Goal: Manage account settings

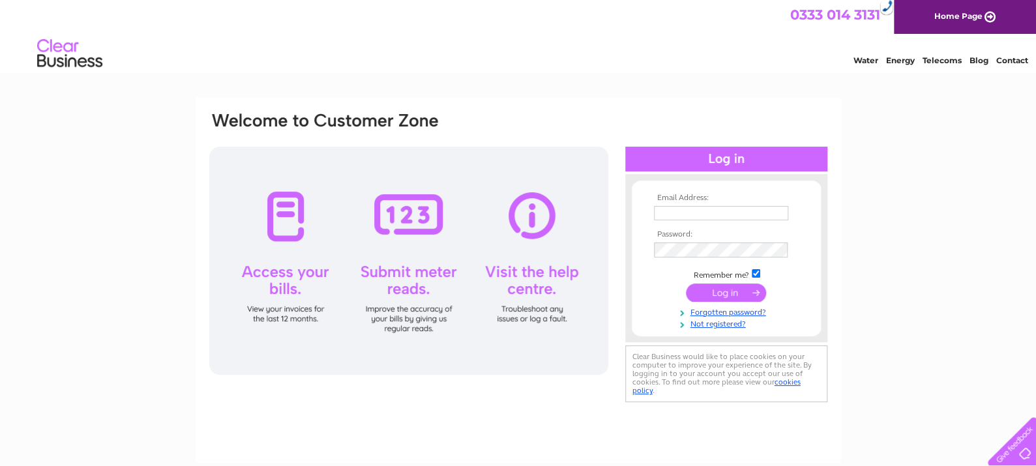
type input "[PERSON_NAME][EMAIL_ADDRESS][DOMAIN_NAME]"
click at [729, 291] on input "submit" at bounding box center [726, 292] width 80 height 18
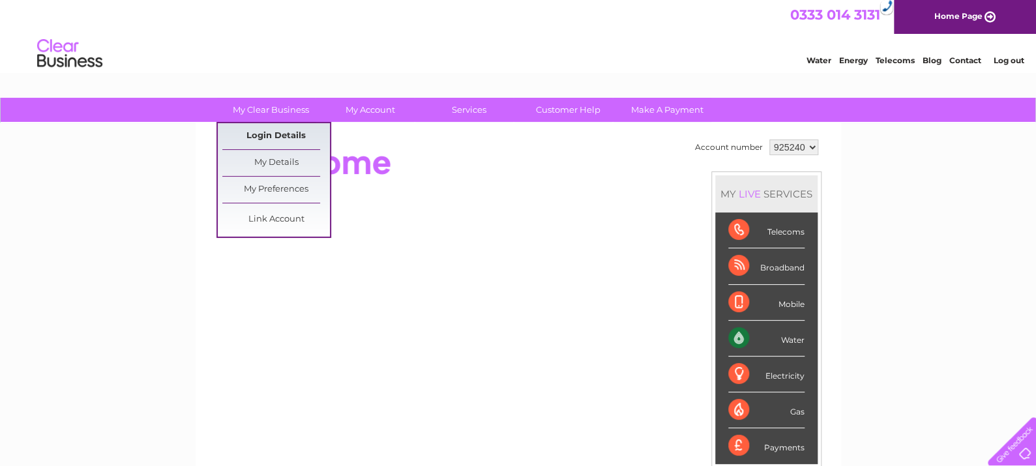
click at [267, 126] on link "Login Details" at bounding box center [276, 136] width 108 height 26
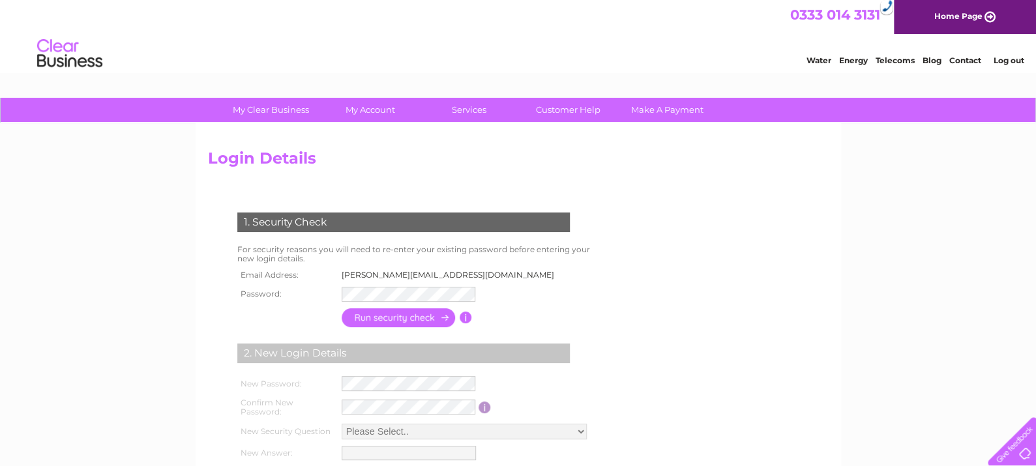
click at [416, 319] on input "button" at bounding box center [398, 317] width 115 height 19
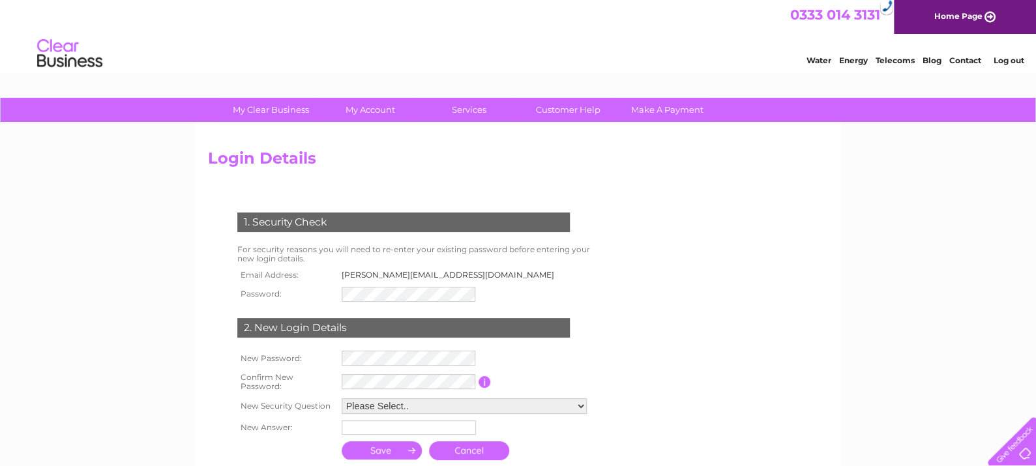
click at [565, 354] on td at bounding box center [466, 358] width 257 height 22
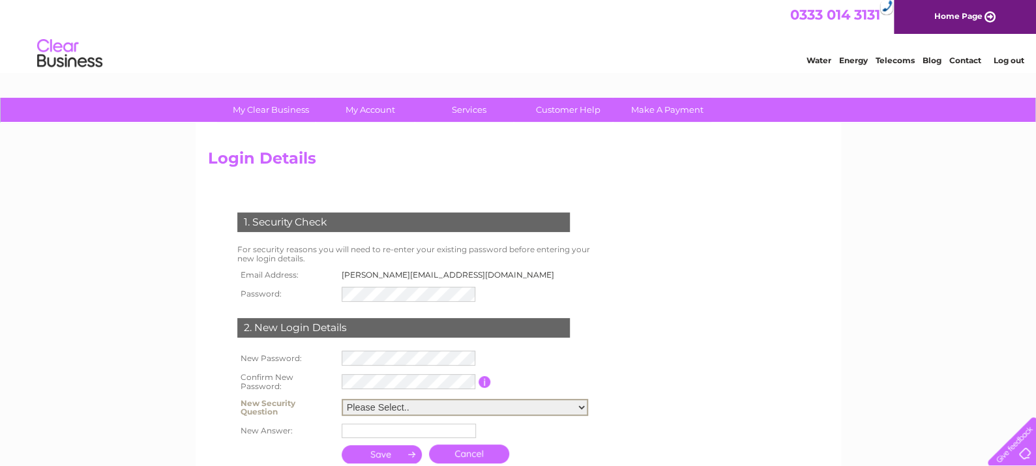
click at [405, 408] on select "Please Select.. In what town or city was your first job? In what town or city d…" at bounding box center [464, 407] width 246 height 17
select select "1"
click at [341, 399] on select "Please Select.. In what town or city was your first job? In what town or city d…" at bounding box center [464, 407] width 246 height 17
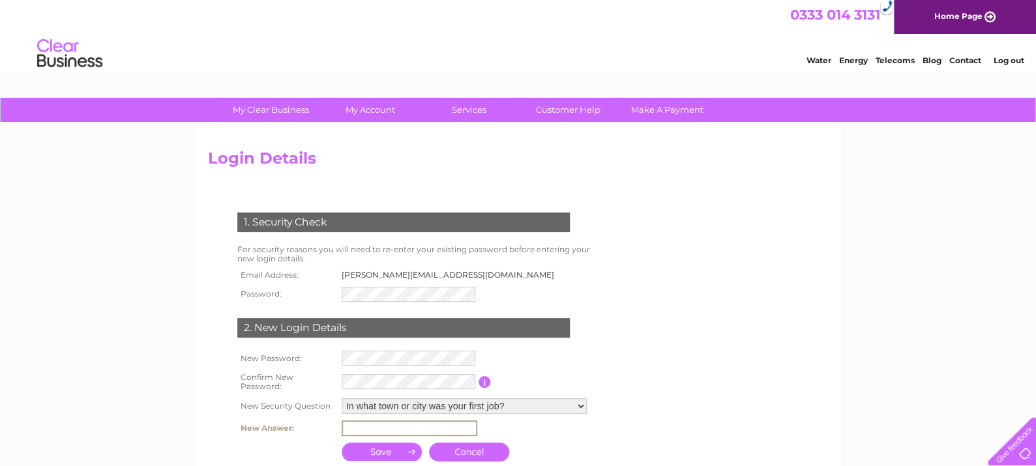
click at [431, 426] on input "text" at bounding box center [409, 428] width 136 height 16
type input "Fraserburgh"
click at [392, 448] on input "submit" at bounding box center [381, 450] width 81 height 18
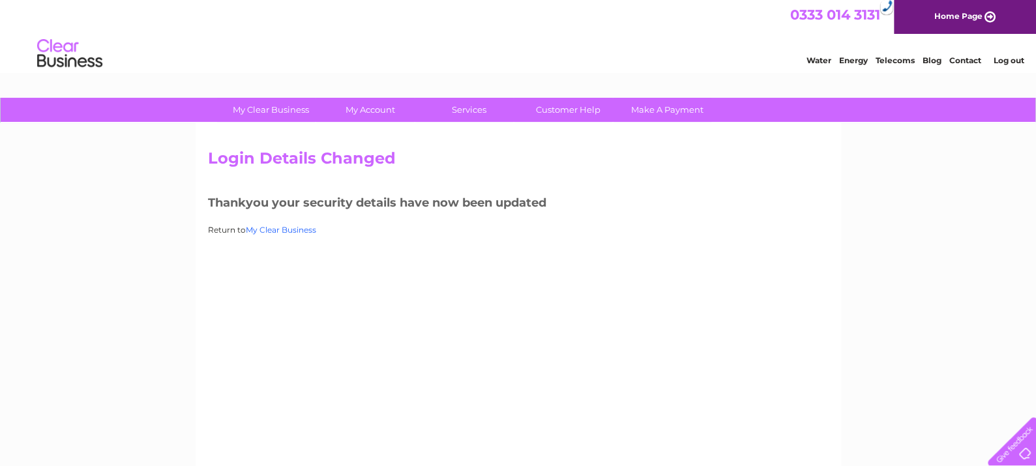
click at [282, 225] on link "My Clear Business" at bounding box center [281, 230] width 70 height 10
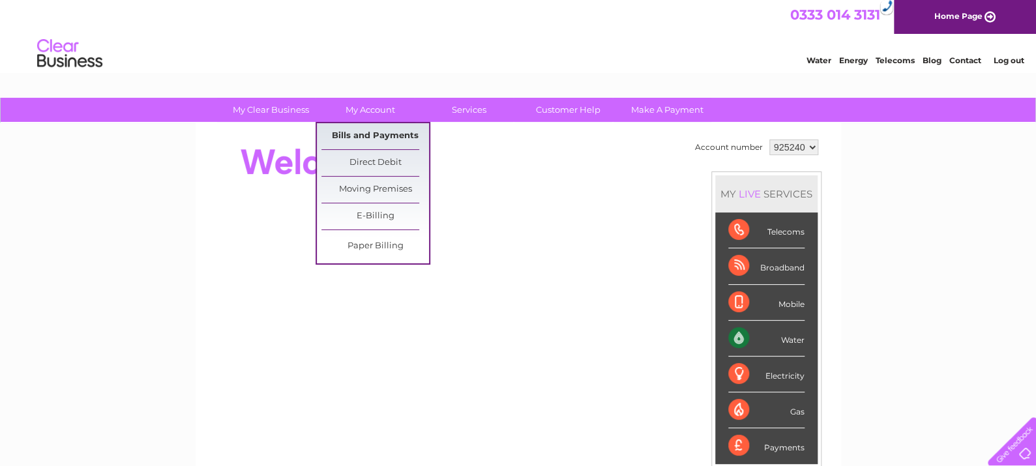
click at [353, 130] on link "Bills and Payments" at bounding box center [375, 136] width 108 height 26
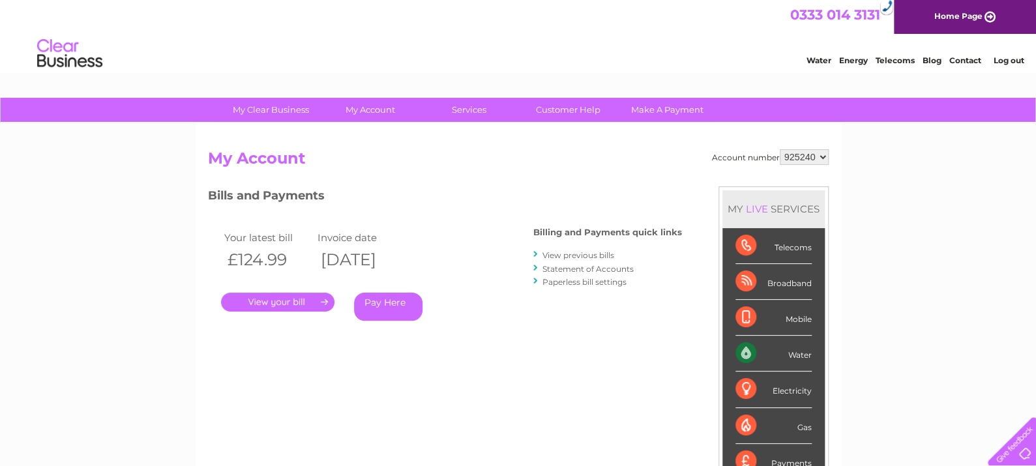
click at [309, 298] on link "." at bounding box center [277, 302] width 113 height 19
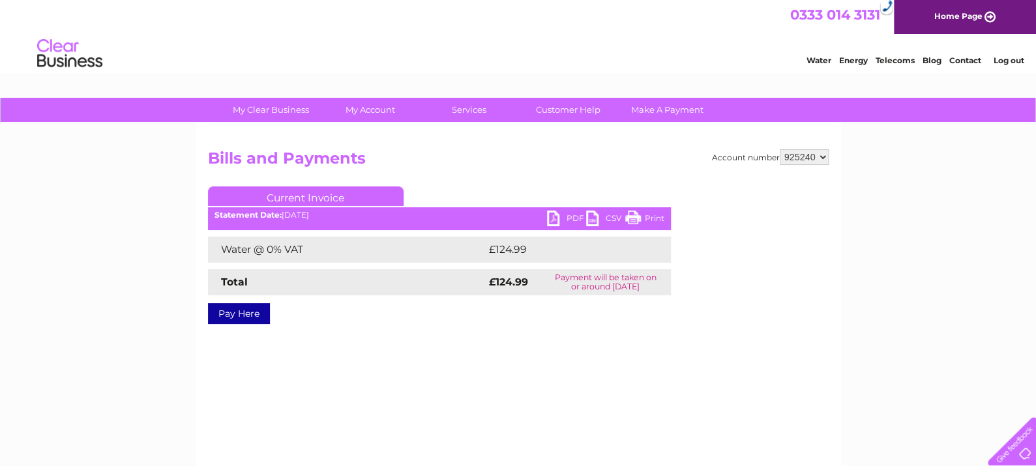
click at [570, 216] on link "PDF" at bounding box center [566, 220] width 39 height 19
